Goal: Task Accomplishment & Management: Use online tool/utility

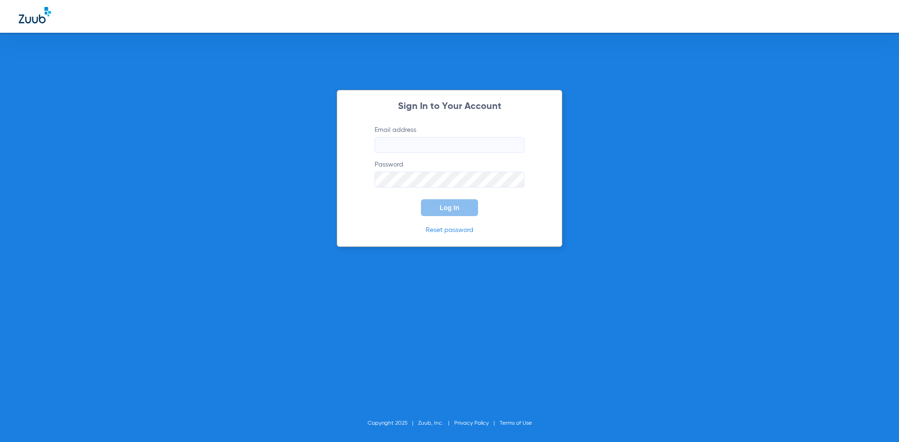
type input "[EMAIL_ADDRESS][DOMAIN_NAME]"
click at [458, 204] on span "Log In" at bounding box center [450, 207] width 20 height 7
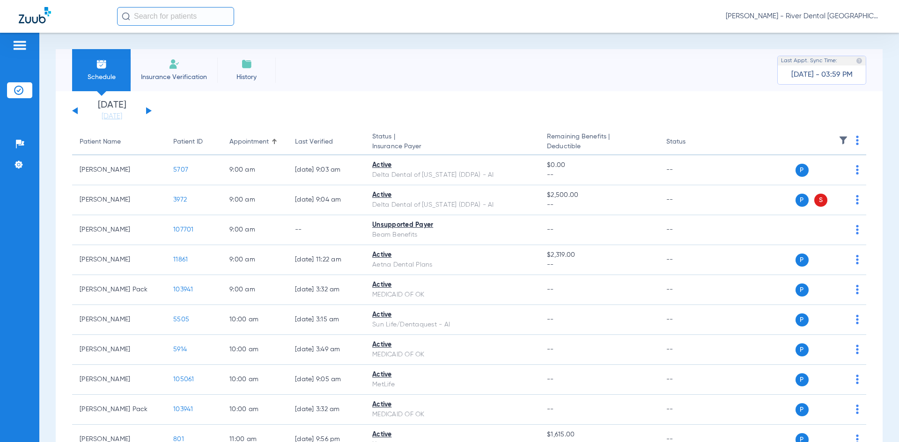
click at [149, 111] on button at bounding box center [149, 110] width 6 height 7
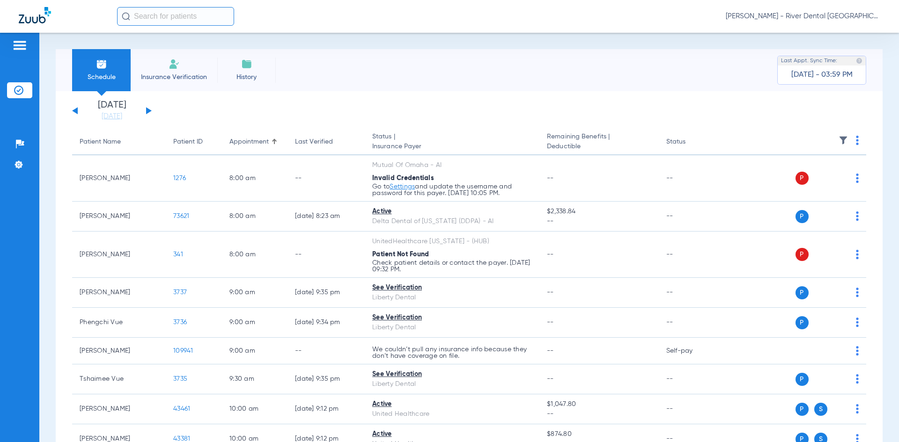
click at [851, 141] on th at bounding box center [794, 142] width 145 height 26
click at [856, 140] on img at bounding box center [857, 140] width 3 height 9
click at [828, 182] on button "Verify All" at bounding box center [815, 177] width 74 height 19
